Goal: Information Seeking & Learning: Learn about a topic

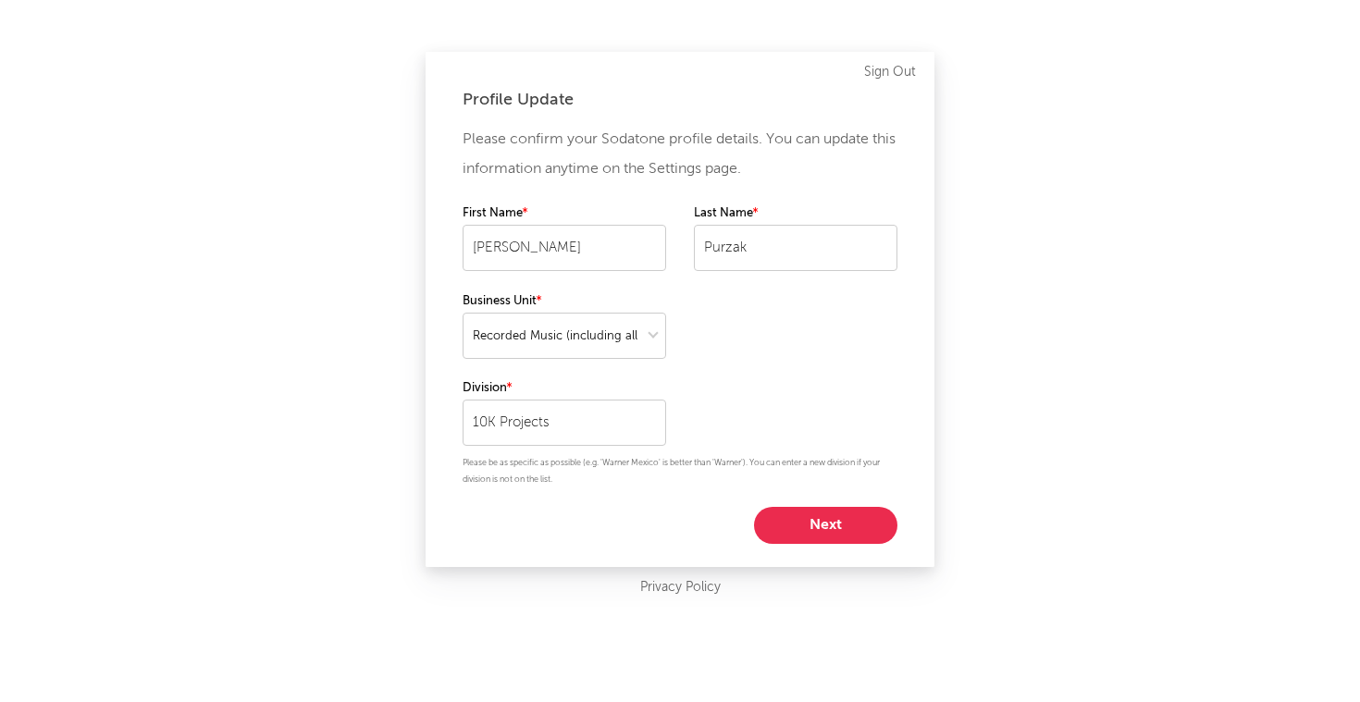
select select "recorded_music"
click at [852, 535] on button "Next" at bounding box center [825, 525] width 143 height 37
select select "anr_research"
select select "other"
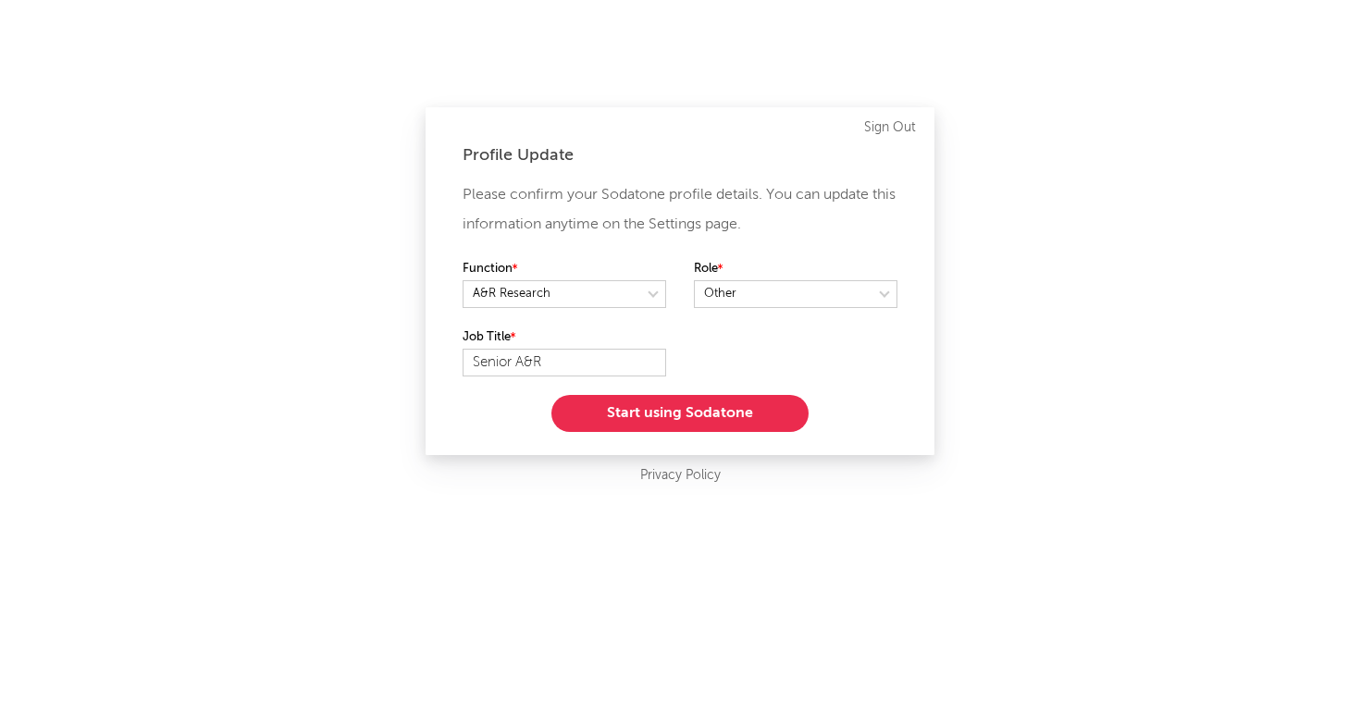
click at [698, 418] on button "Start using Sodatone" at bounding box center [679, 413] width 257 height 37
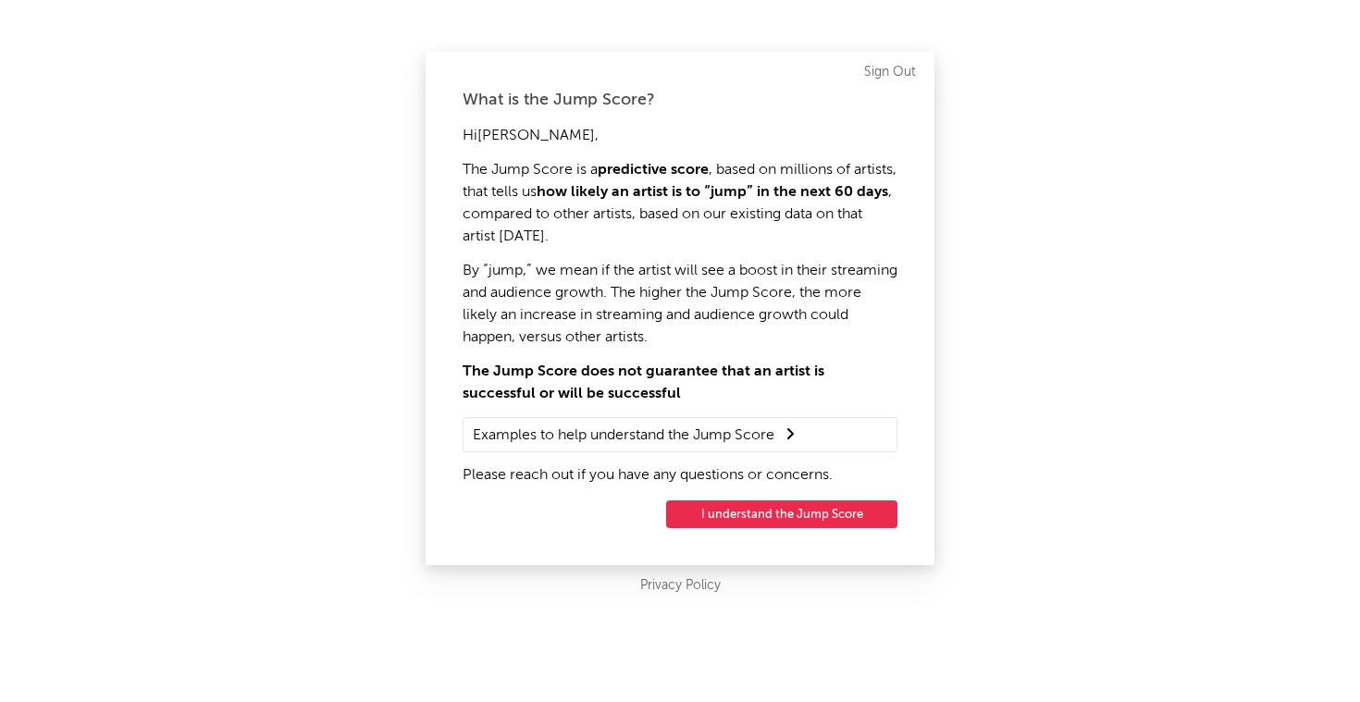
click at [814, 514] on button "I understand the Jump Score" at bounding box center [781, 514] width 231 height 28
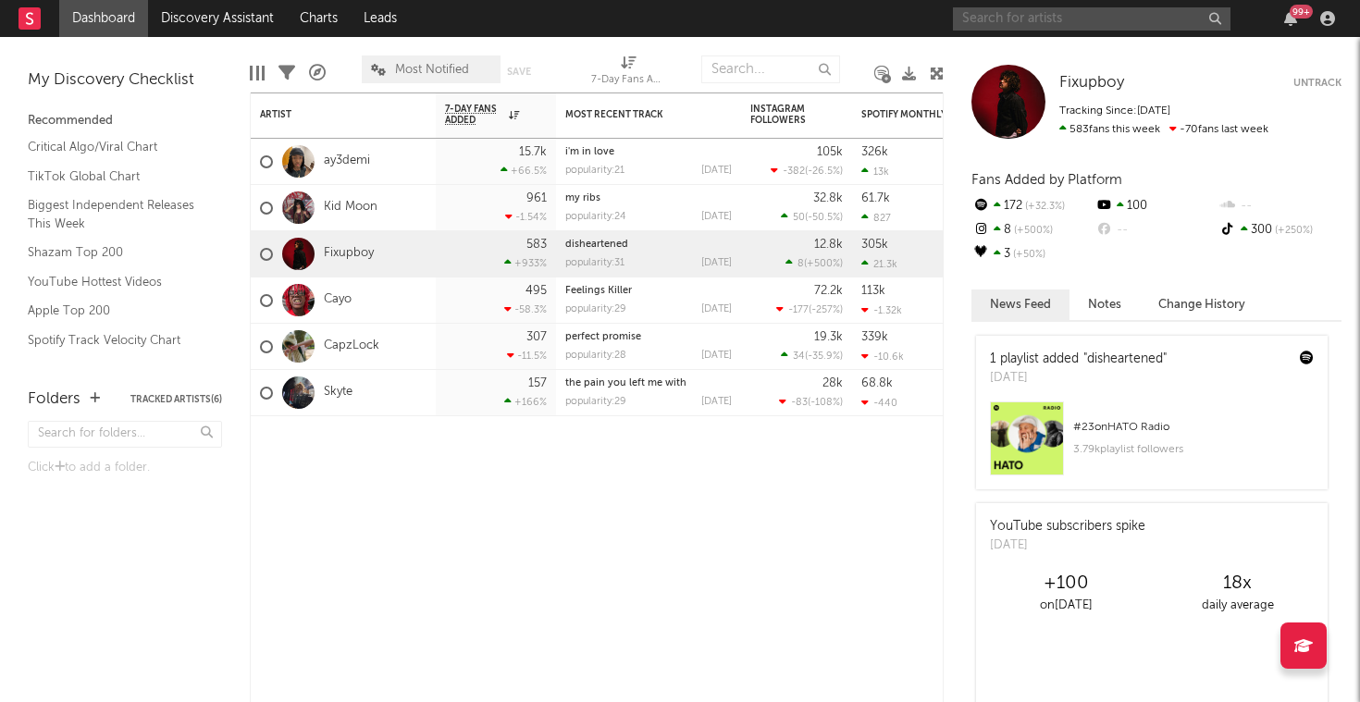
click at [1171, 10] on input "text" at bounding box center [1092, 18] width 278 height 23
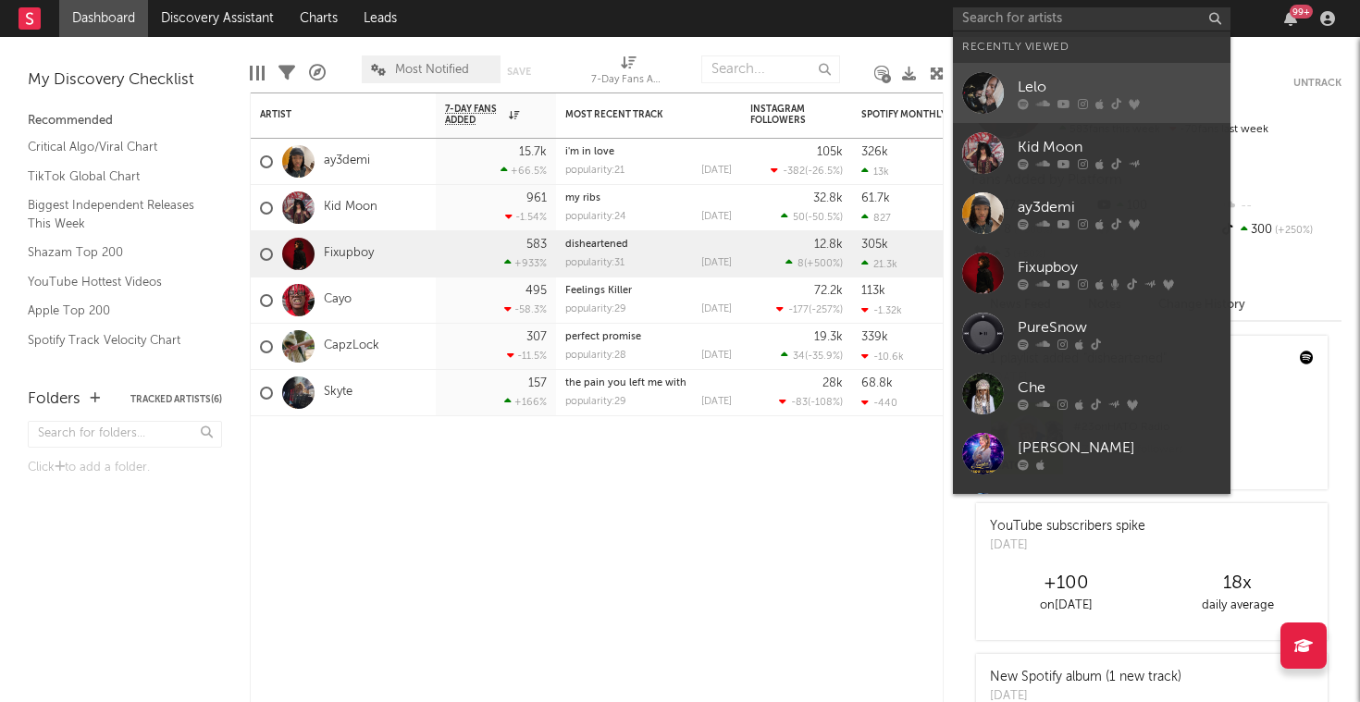
click at [1114, 98] on icon at bounding box center [1116, 103] width 10 height 11
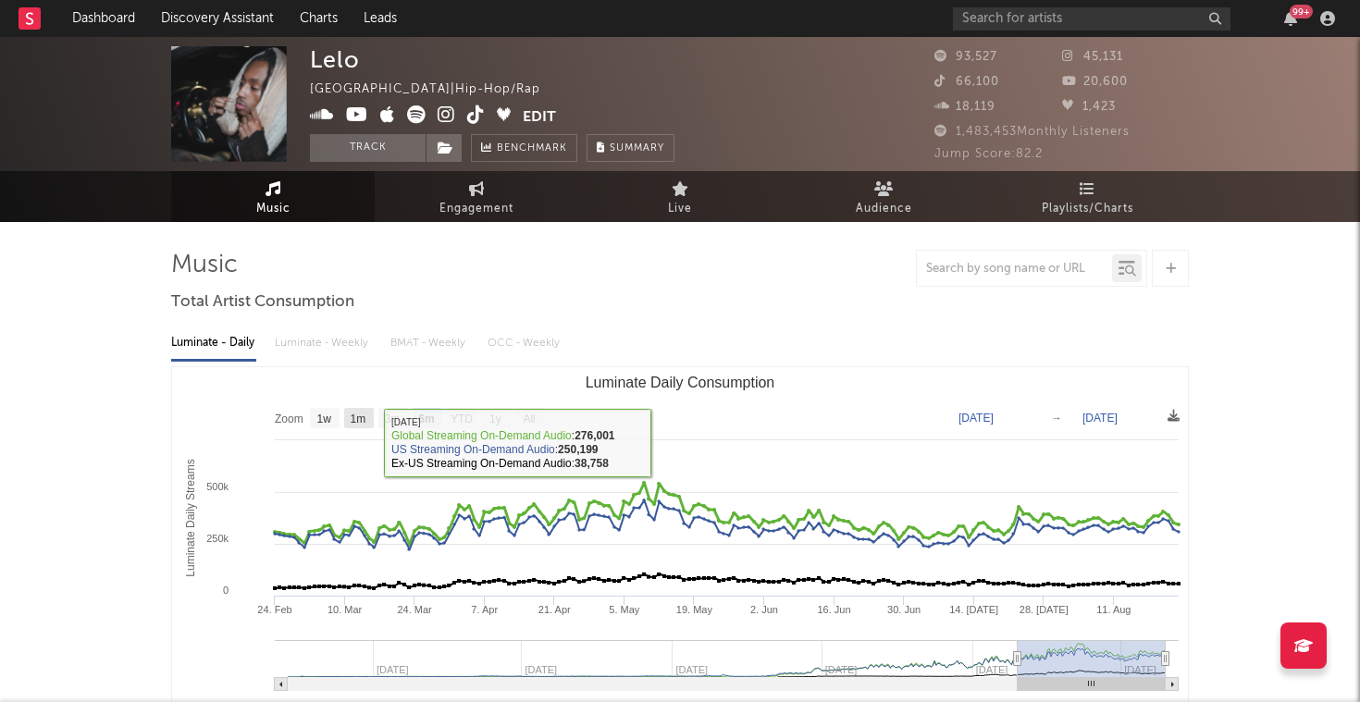
click at [356, 414] on text "1m" at bounding box center [359, 419] width 16 height 13
select select "1m"
type input "[DATE]"
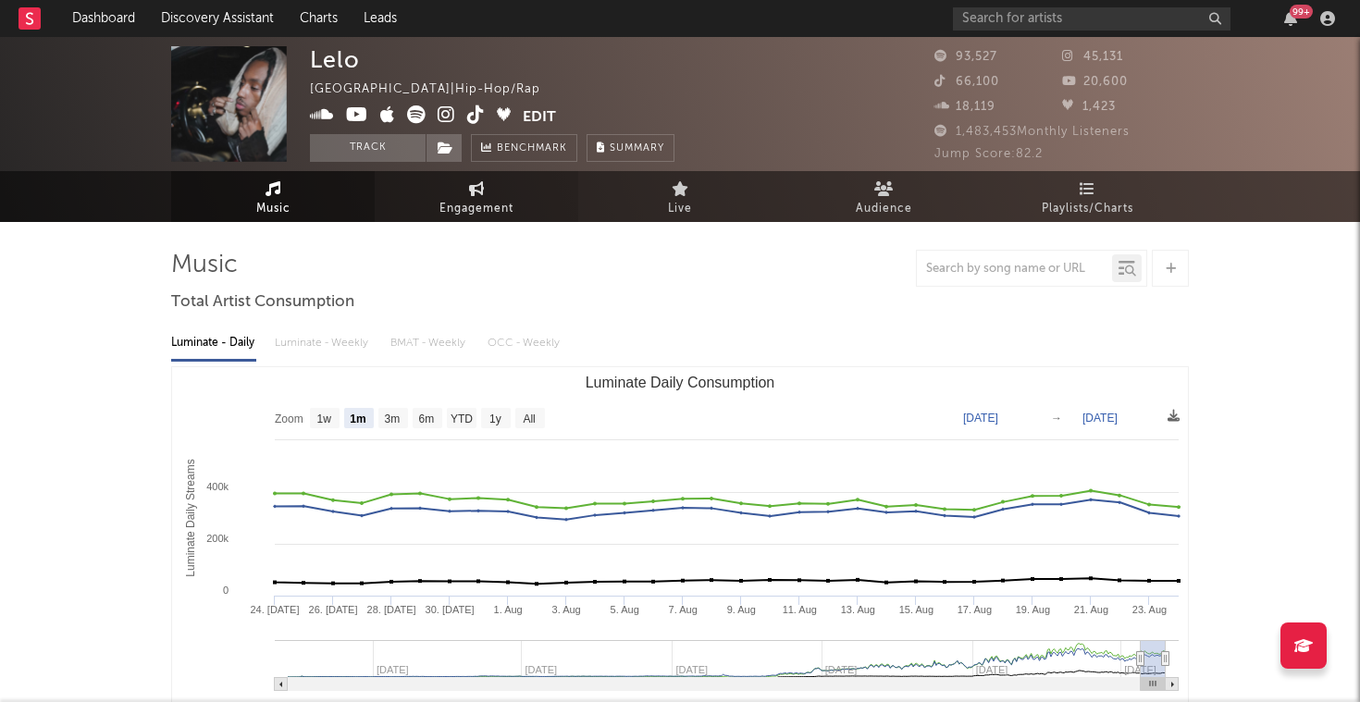
click at [476, 194] on icon at bounding box center [477, 188] width 16 height 15
select select "1w"
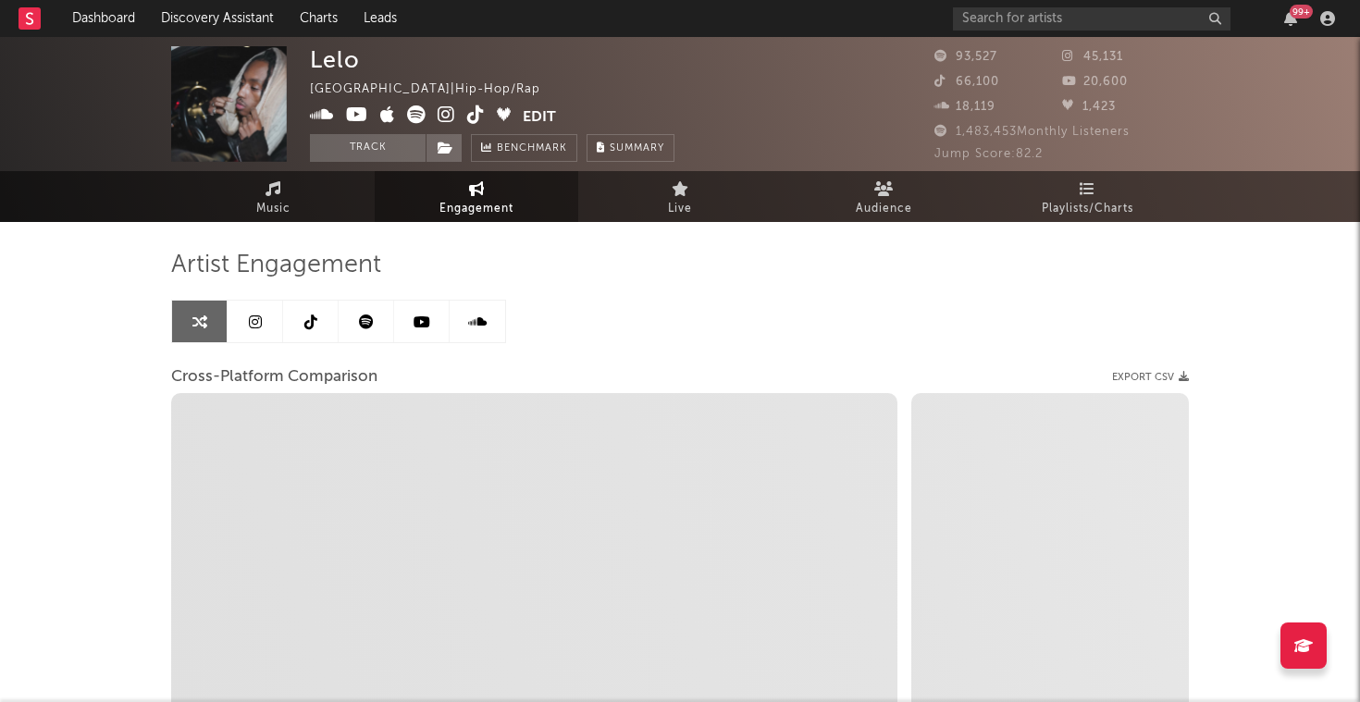
select select "1m"
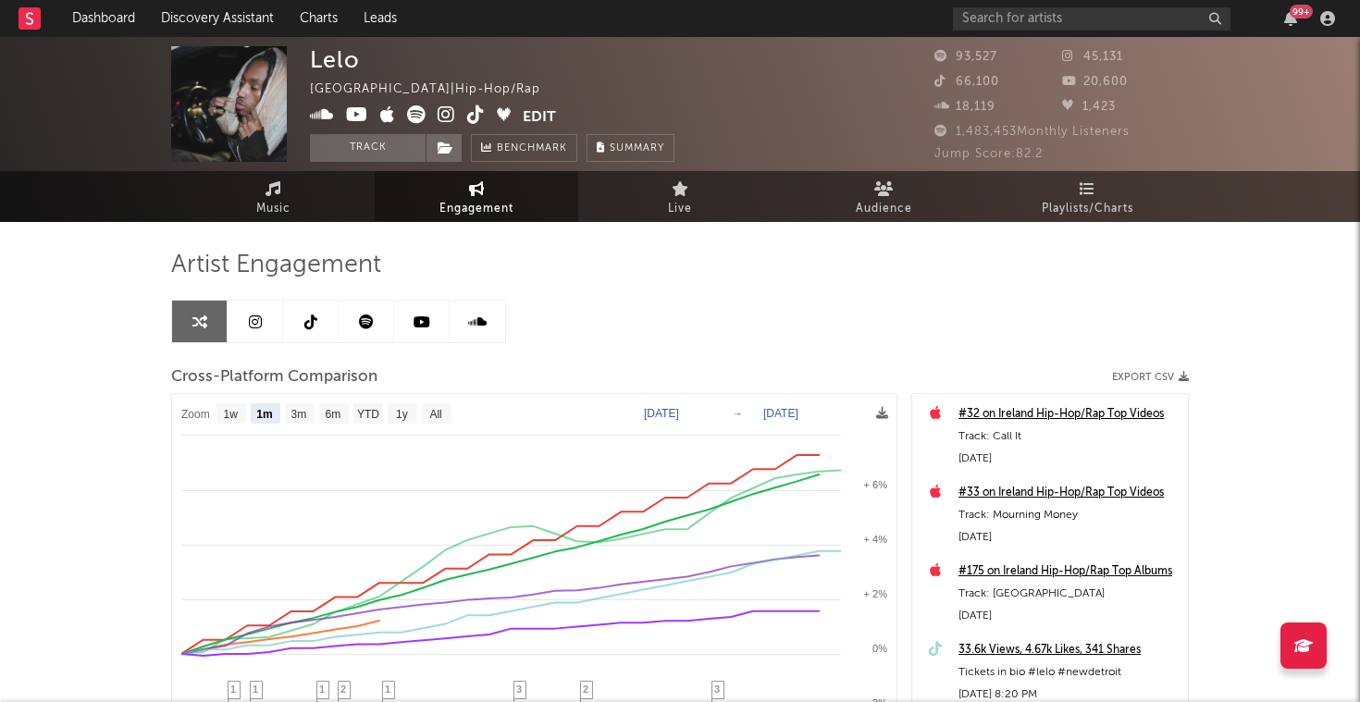
click at [289, 228] on div "Artist Engagement Cross-Platform Comparison Export CSV Zoom 1w 1m 3m 6m YTD 1y …" at bounding box center [680, 587] width 1018 height 731
click at [289, 172] on link "Music" at bounding box center [273, 196] width 204 height 51
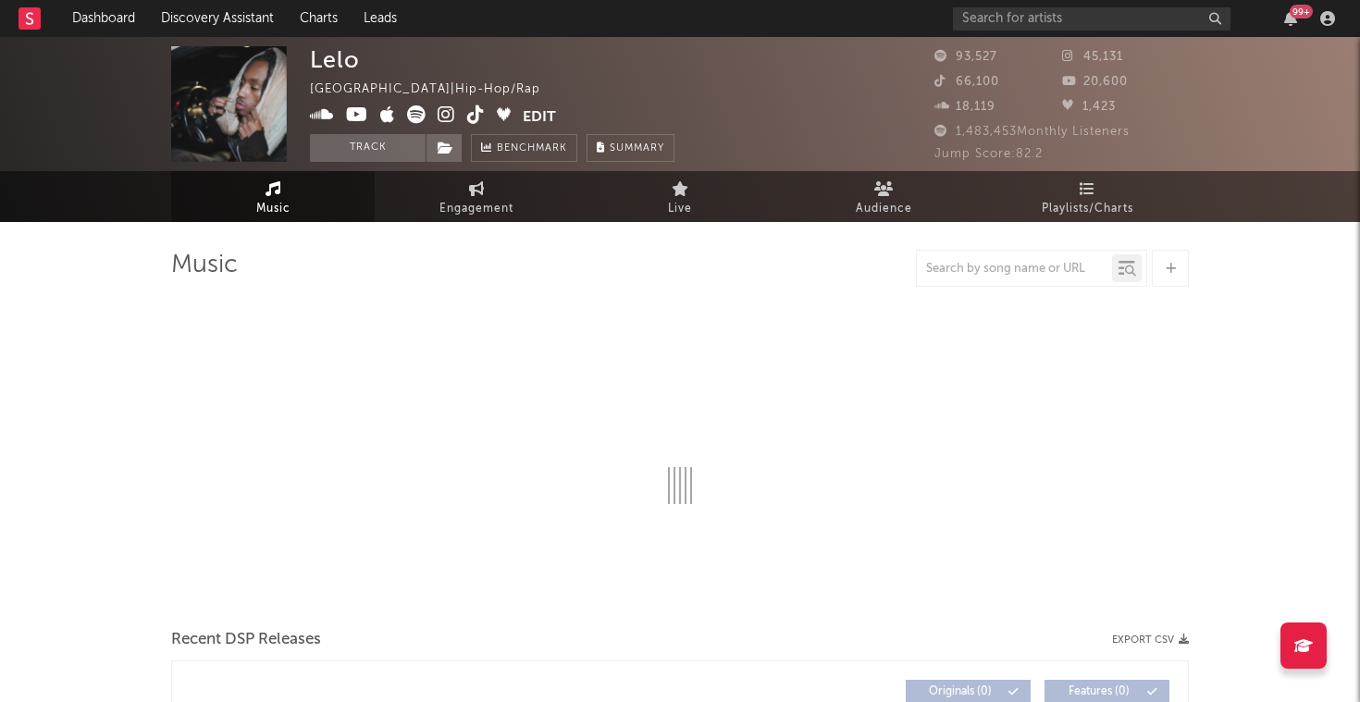
select select "6m"
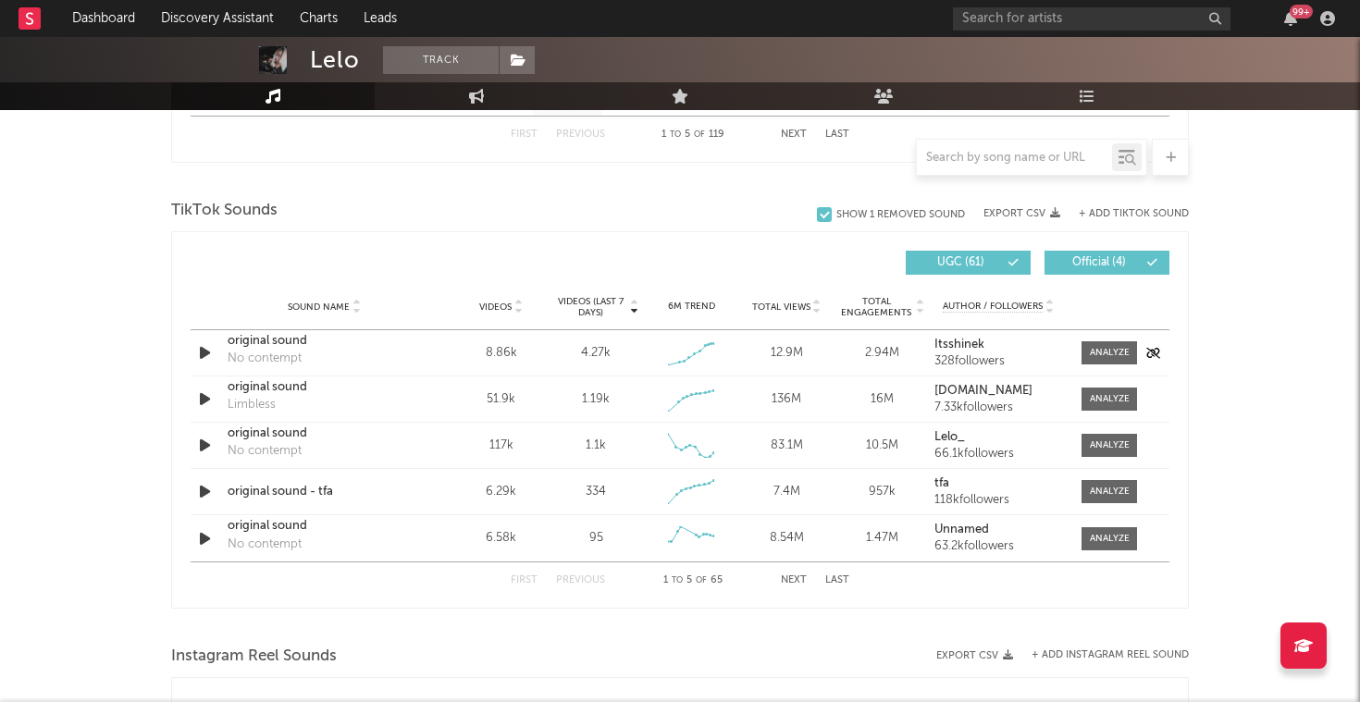
scroll to position [1185, 0]
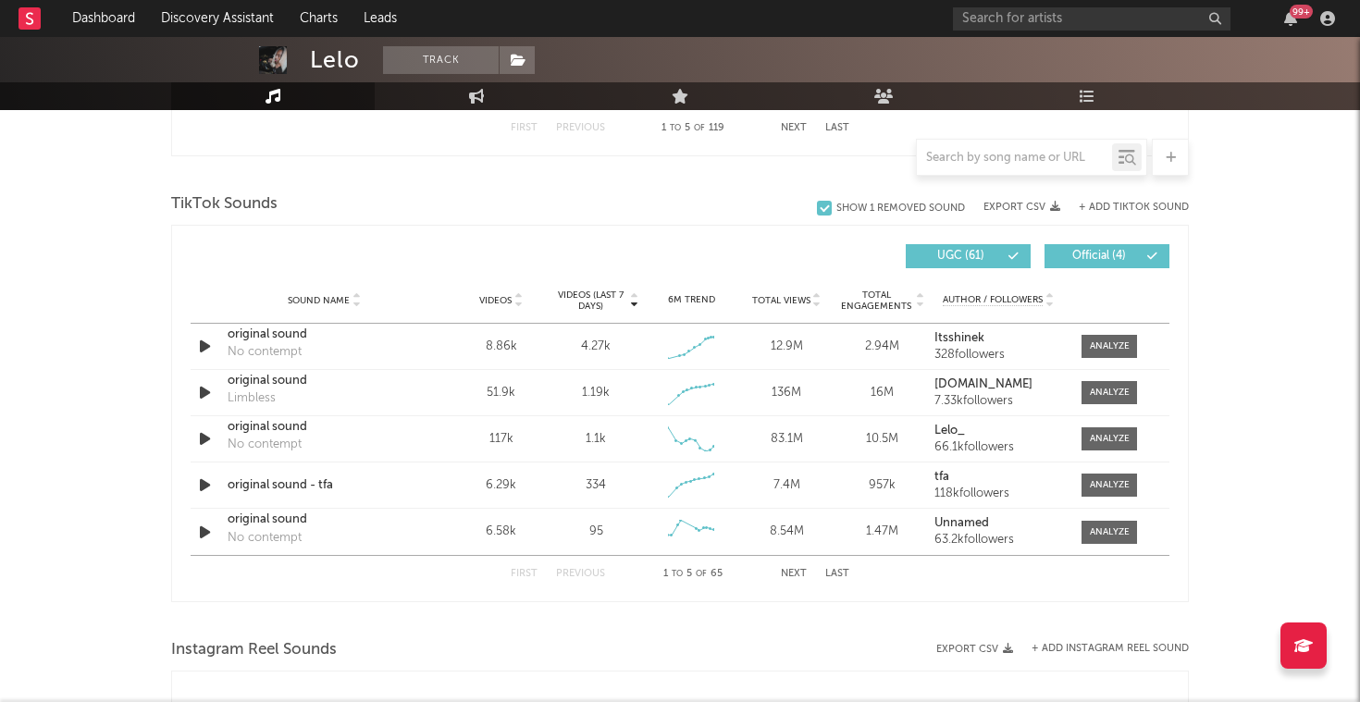
click at [836, 576] on button "Last" at bounding box center [837, 574] width 24 height 10
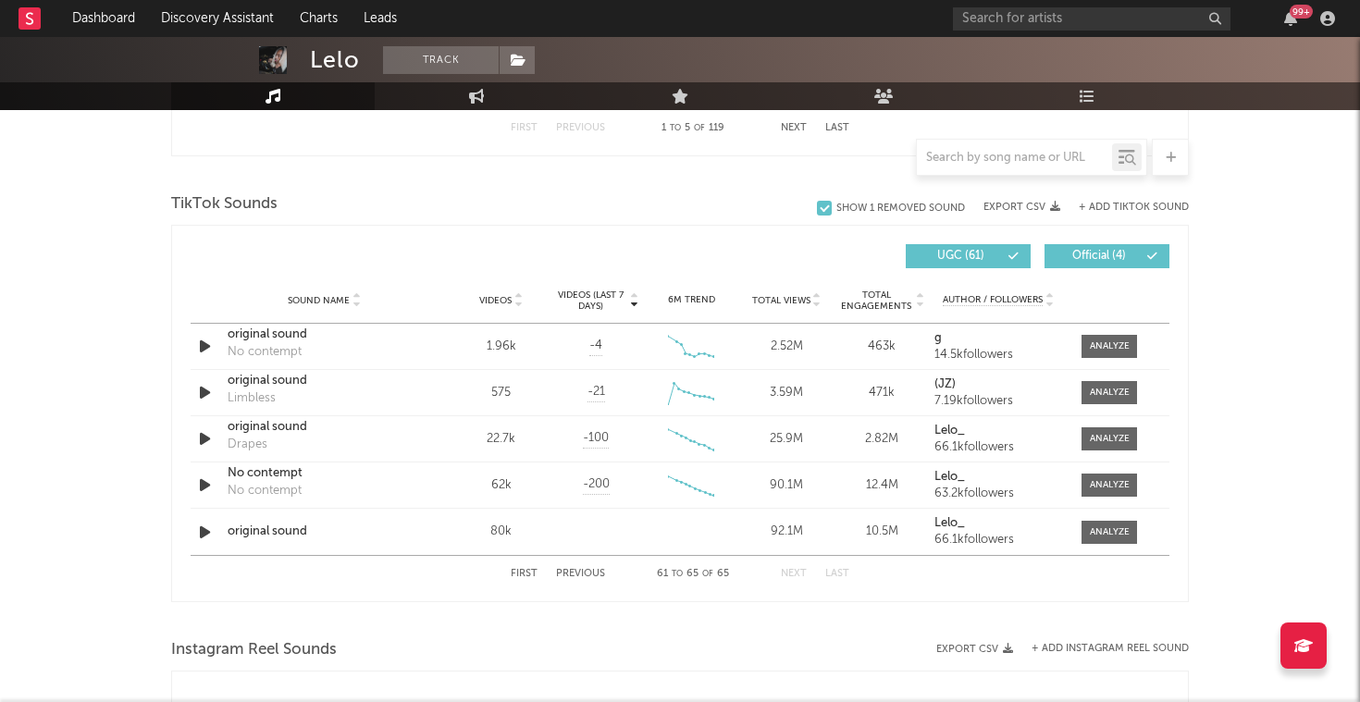
click at [530, 563] on div "First Previous 61 to 65 of 65 Next Last" at bounding box center [680, 574] width 339 height 36
click at [531, 566] on div "First Previous 61 to 65 of 65 Next Last" at bounding box center [680, 574] width 339 height 36
click at [530, 571] on button "First" at bounding box center [524, 574] width 27 height 10
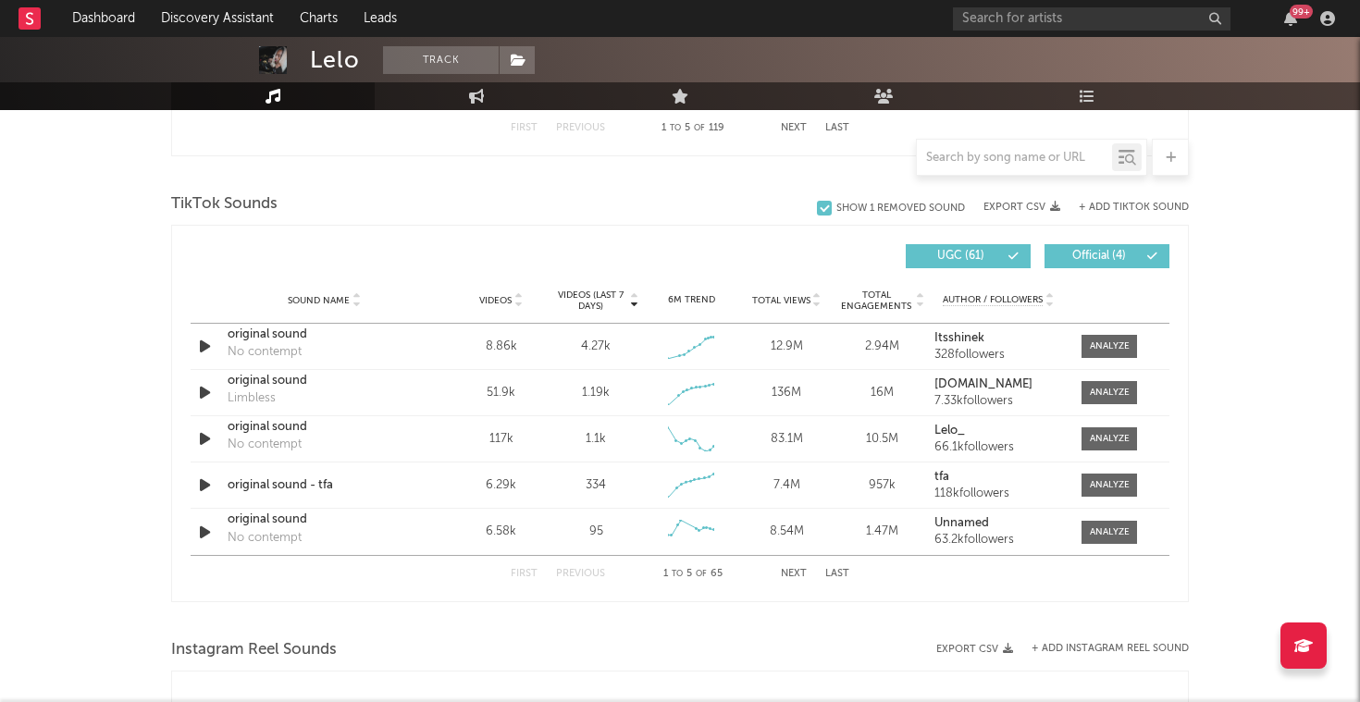
click at [800, 573] on button "Next" at bounding box center [794, 574] width 26 height 10
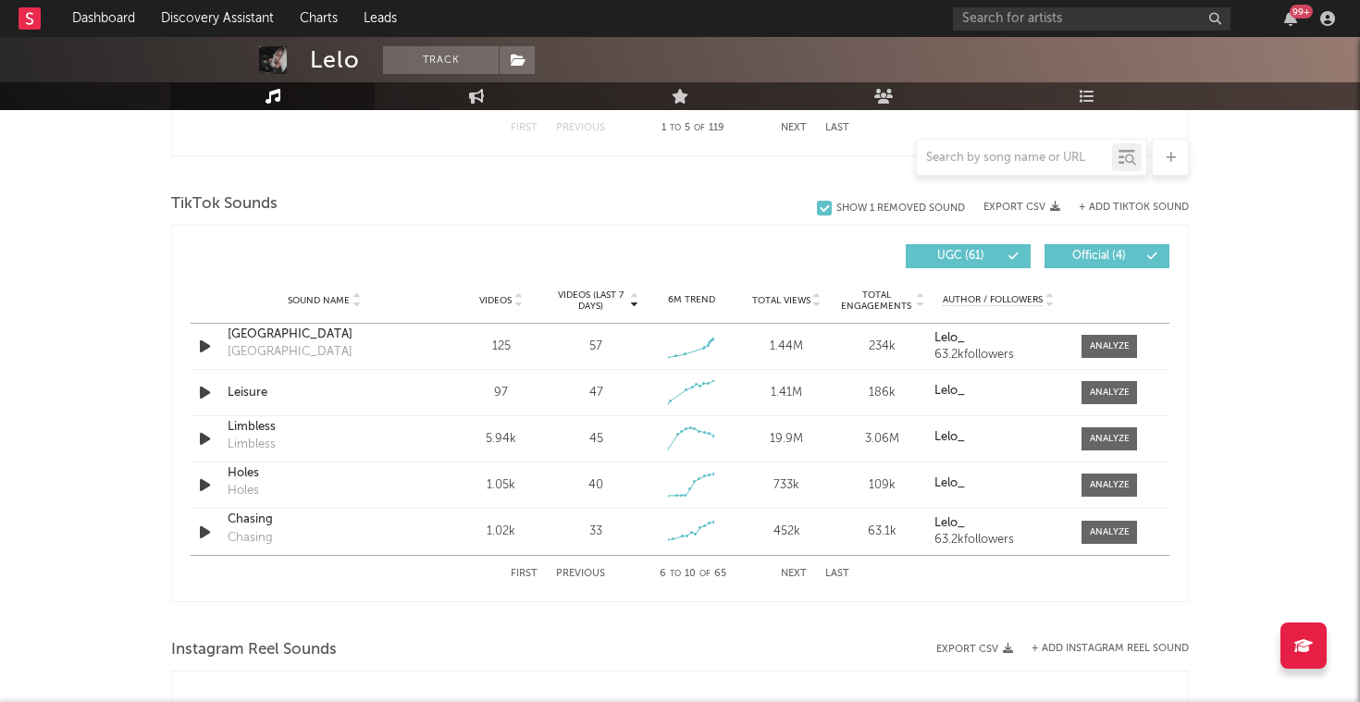
click at [799, 573] on button "Next" at bounding box center [794, 574] width 26 height 10
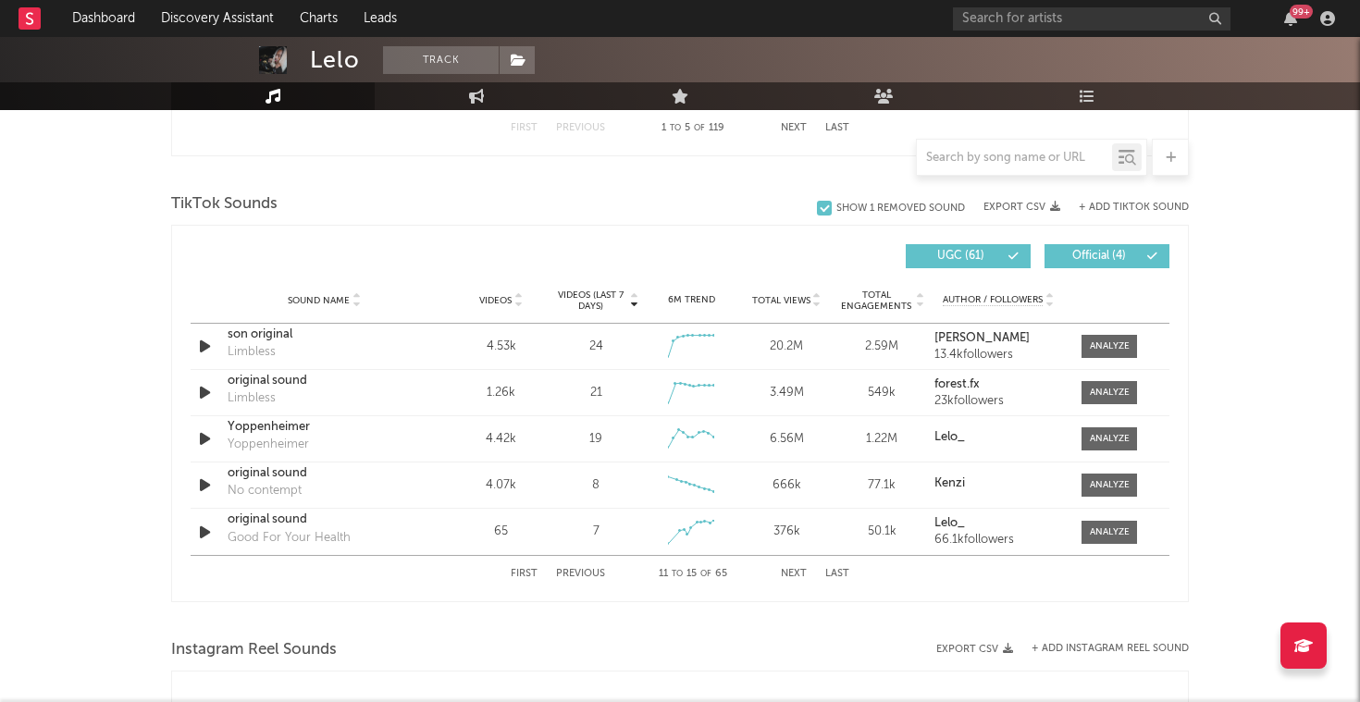
click at [575, 572] on button "Previous" at bounding box center [580, 574] width 49 height 10
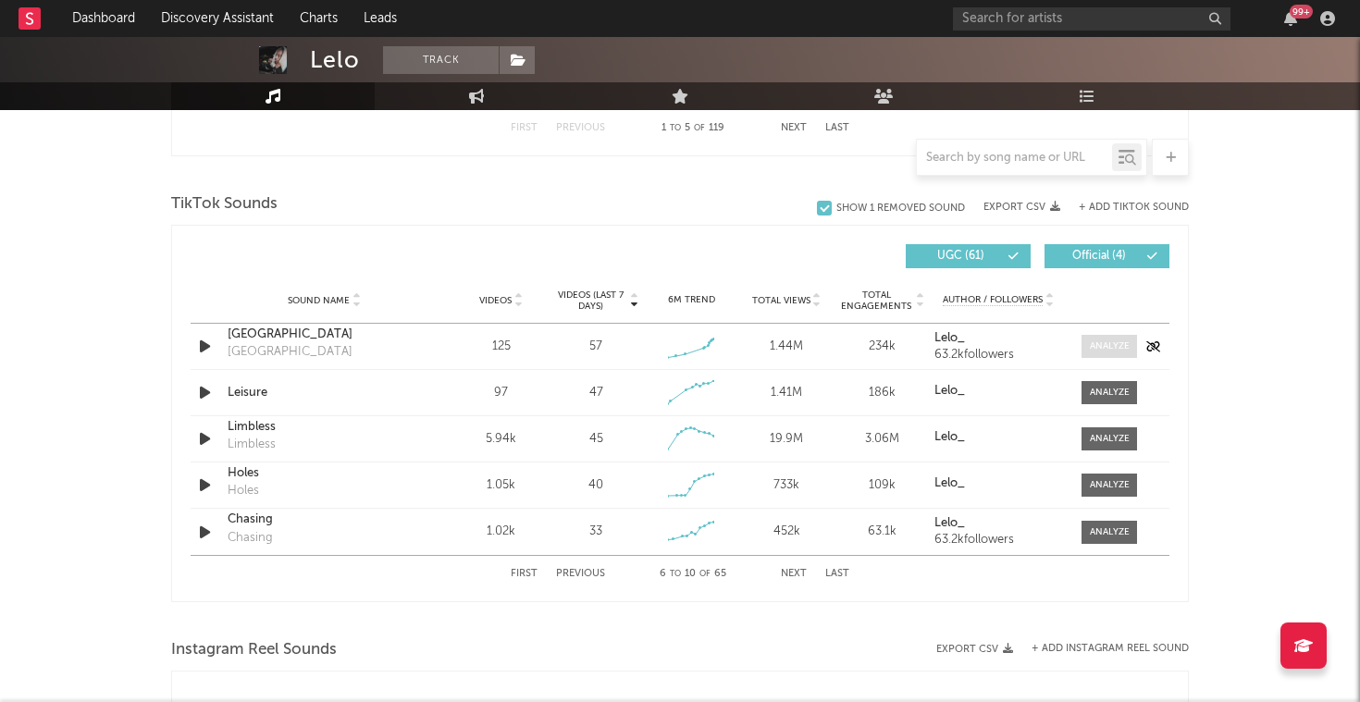
click at [1123, 348] on div at bounding box center [1110, 347] width 40 height 14
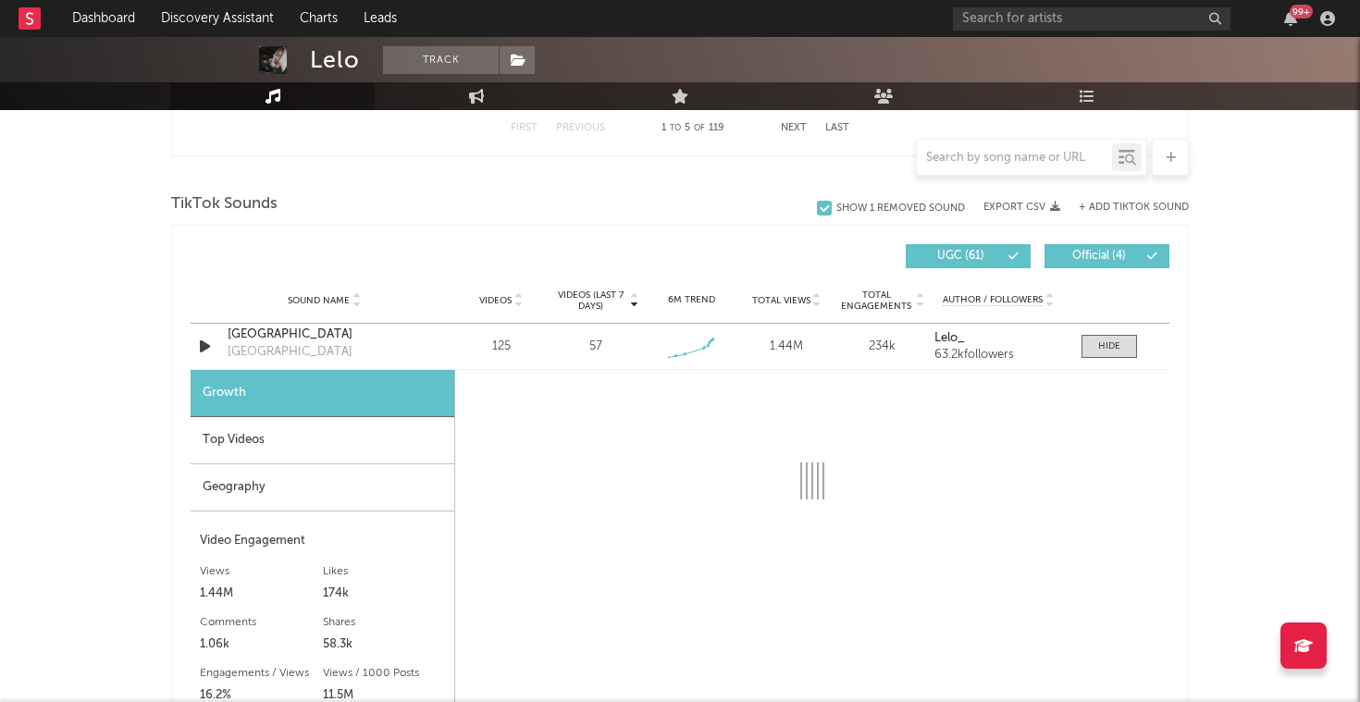
select select "1w"
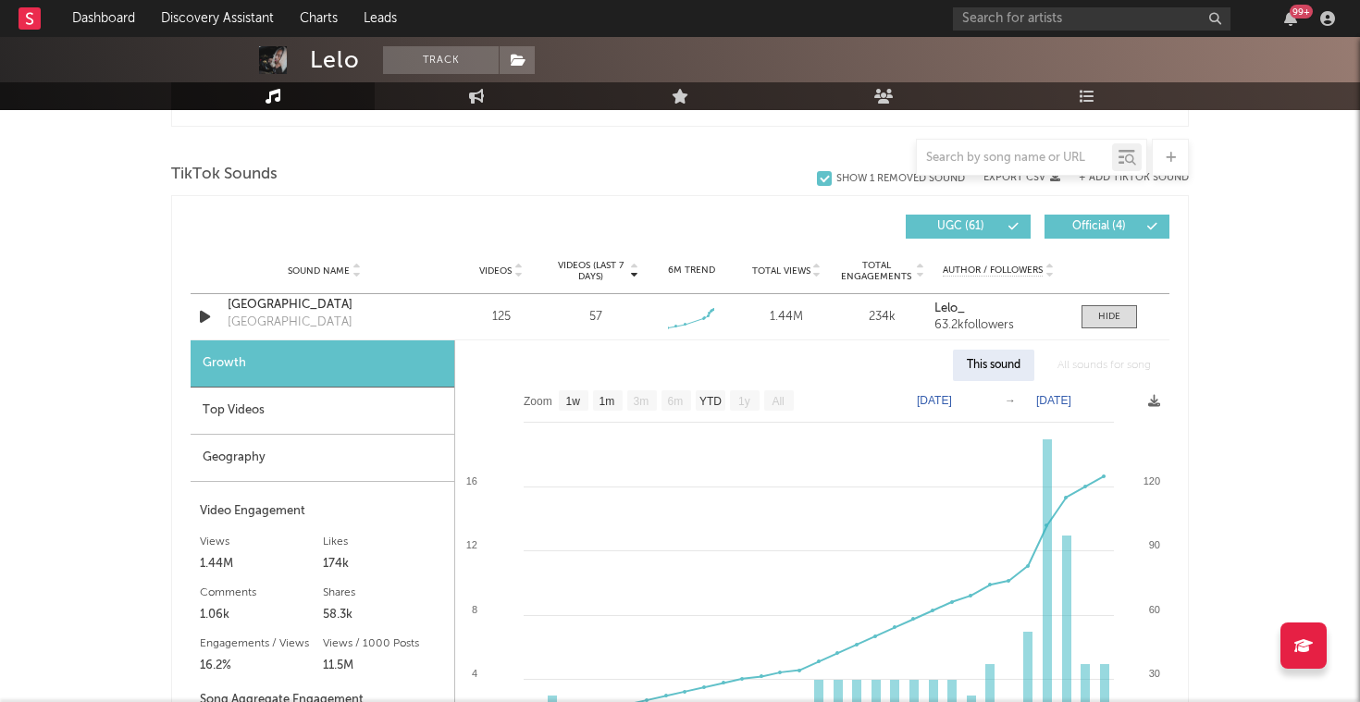
scroll to position [1218, 0]
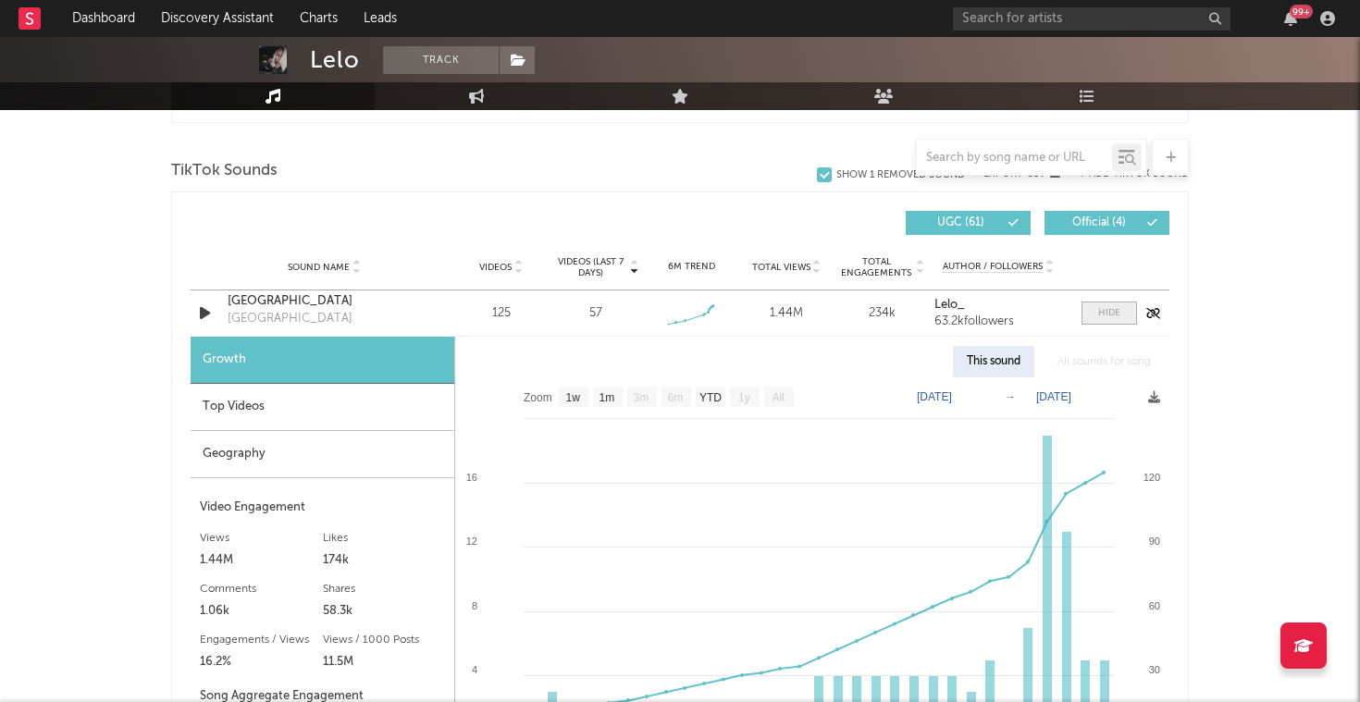
click at [1109, 312] on div at bounding box center [1109, 313] width 22 height 14
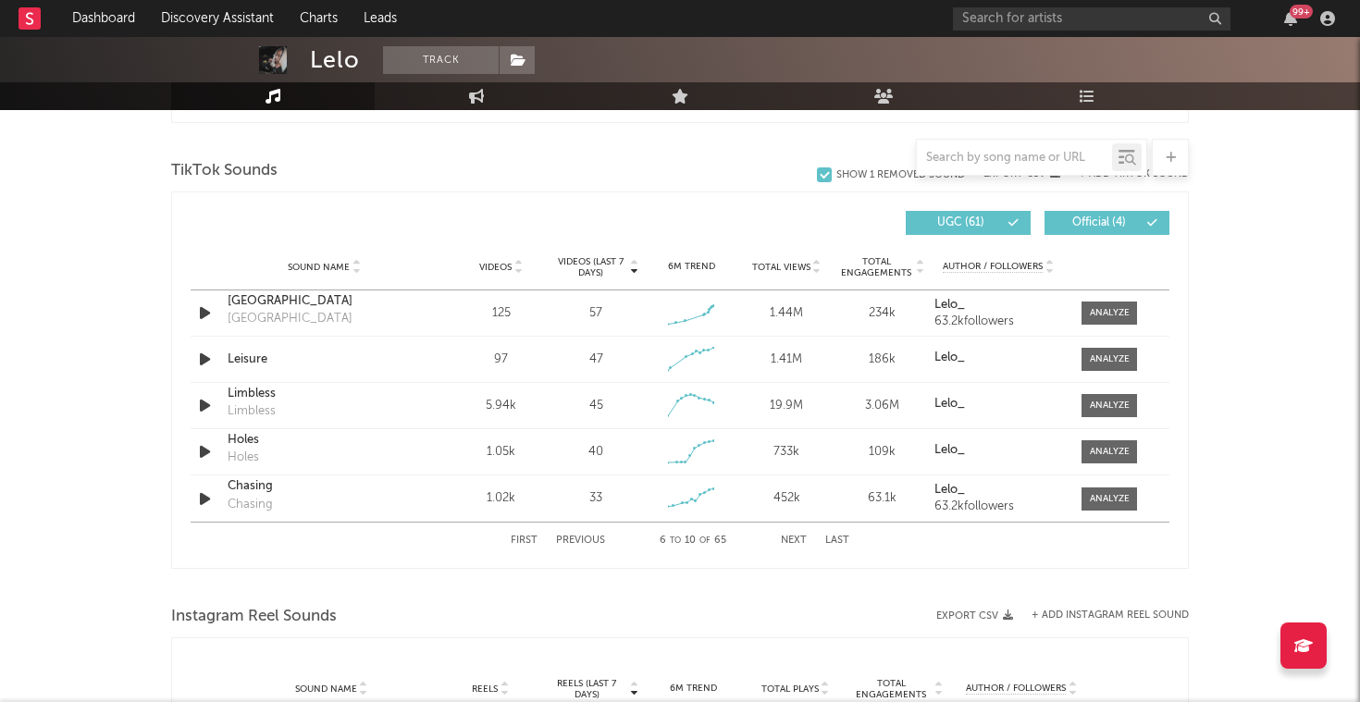
click at [523, 537] on button "First" at bounding box center [524, 541] width 27 height 10
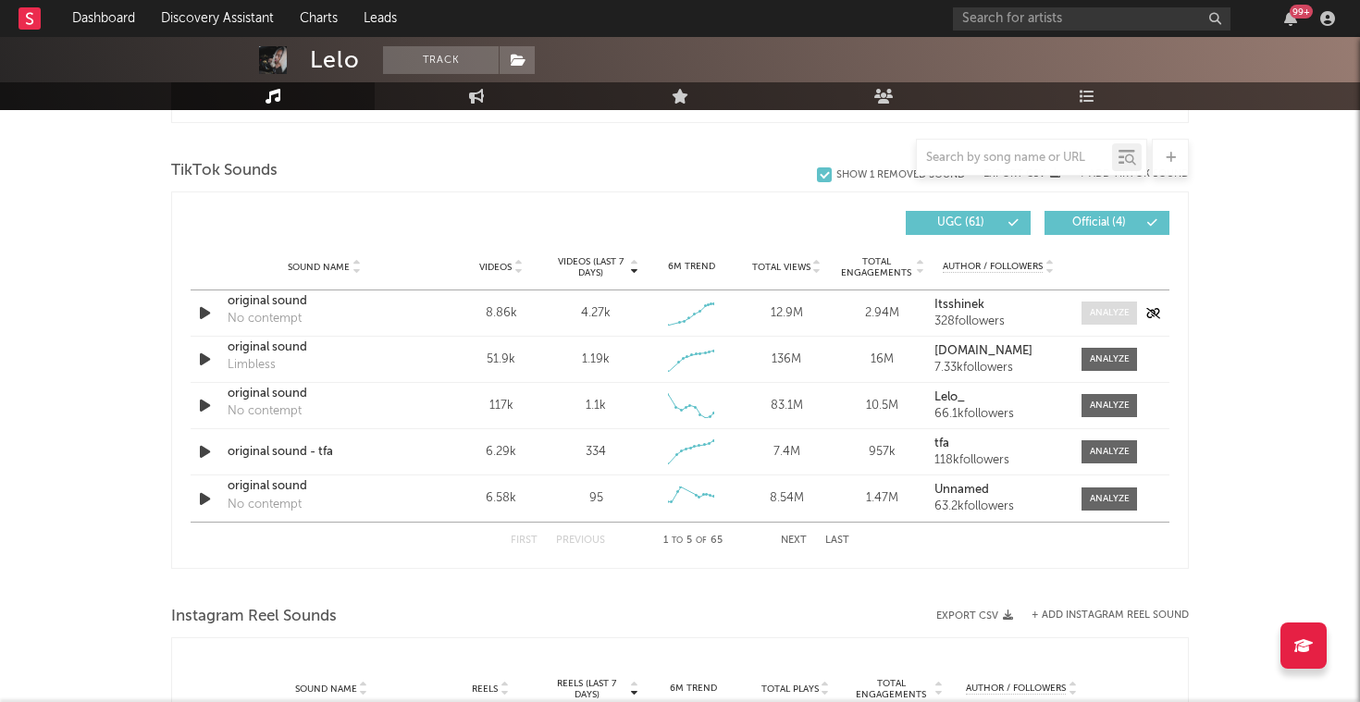
click at [1118, 317] on div at bounding box center [1110, 313] width 40 height 14
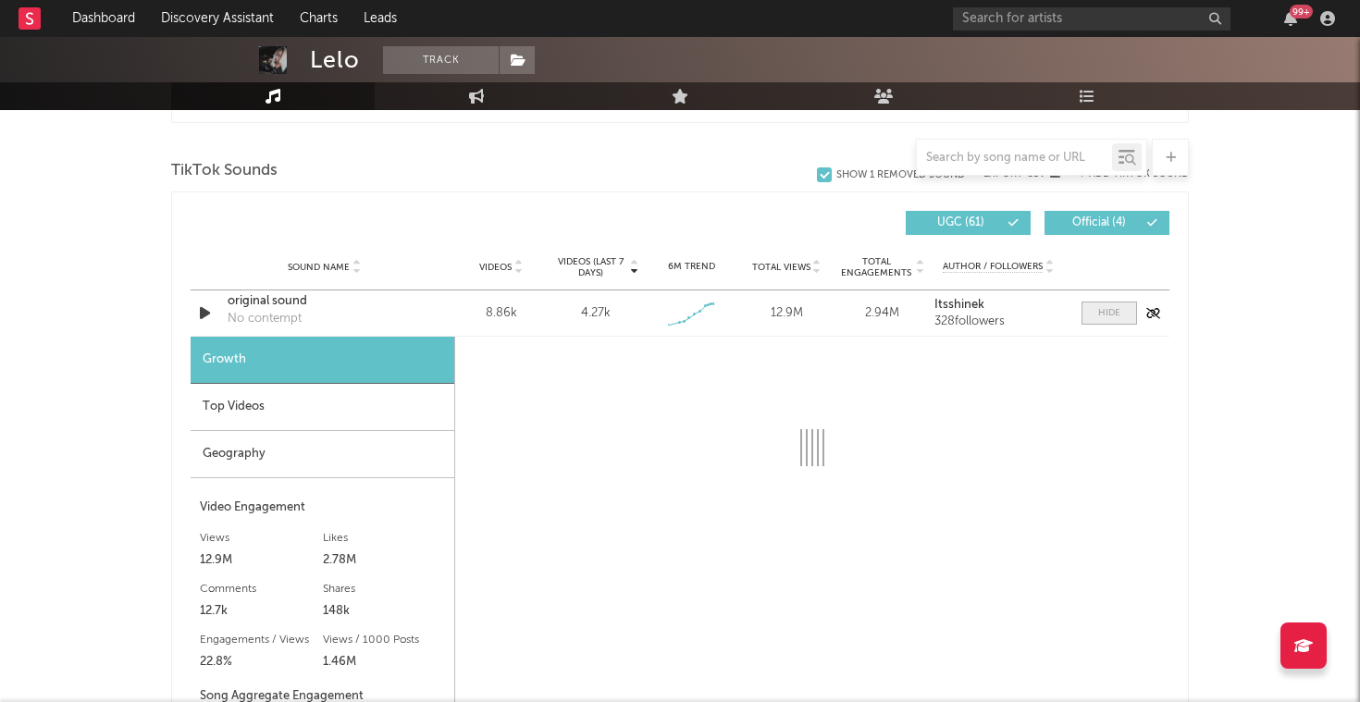
select select "1w"
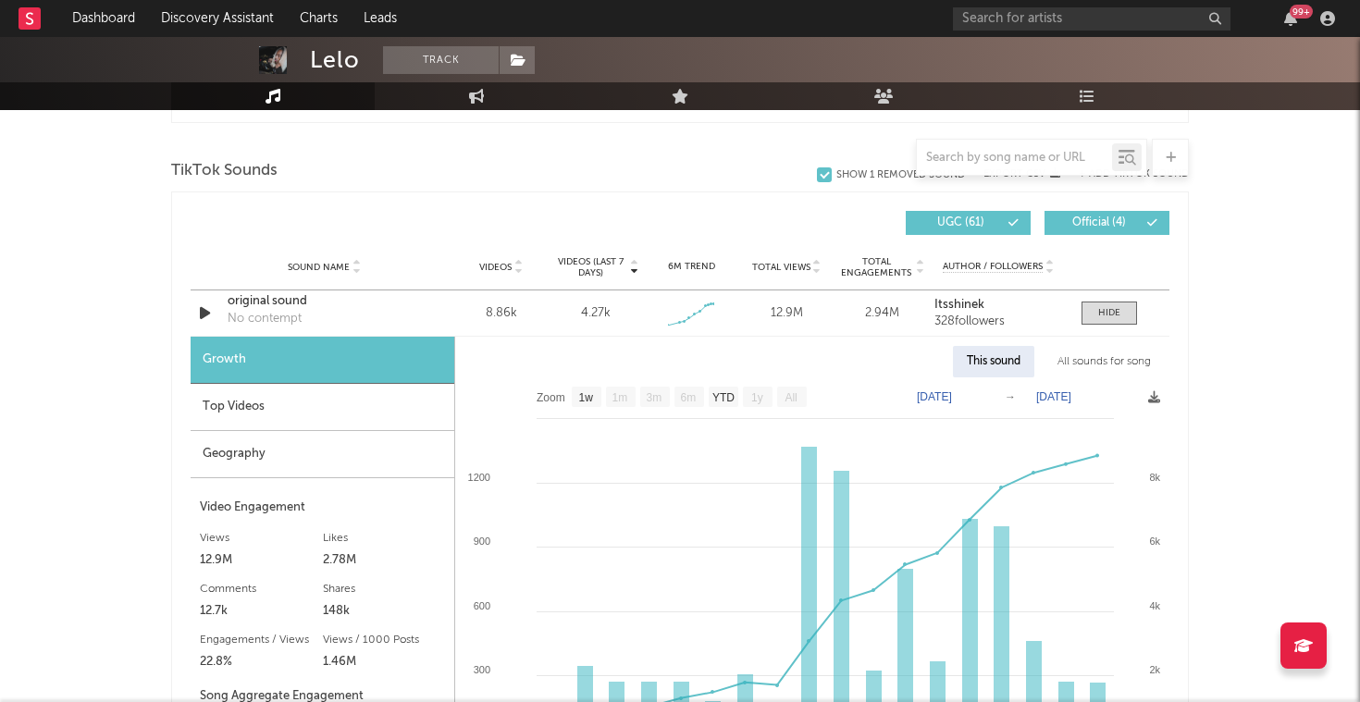
click at [534, 196] on div "Videos (last 7 days) Sound Name Videos Videos (last 7 days) Total Views Total E…" at bounding box center [680, 634] width 1018 height 887
